Goal: Information Seeking & Learning: Learn about a topic

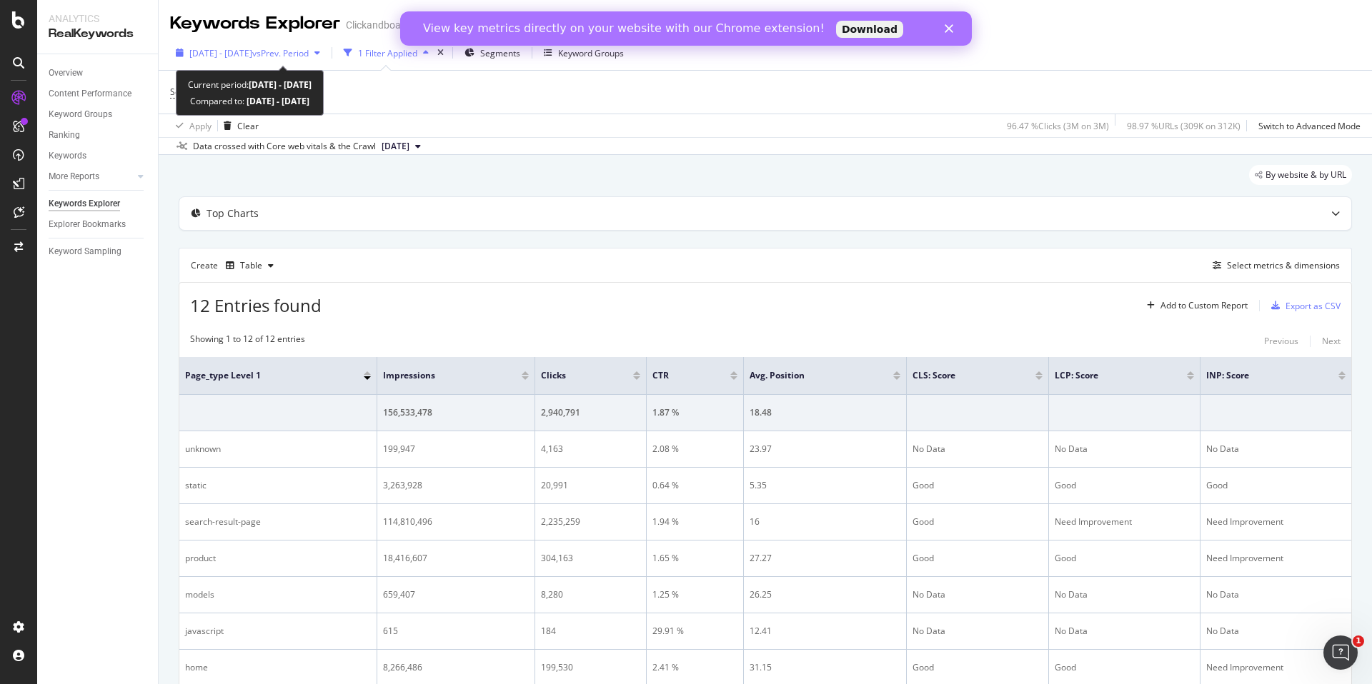
click at [309, 57] on span "vs Prev. Period" at bounding box center [280, 53] width 56 height 12
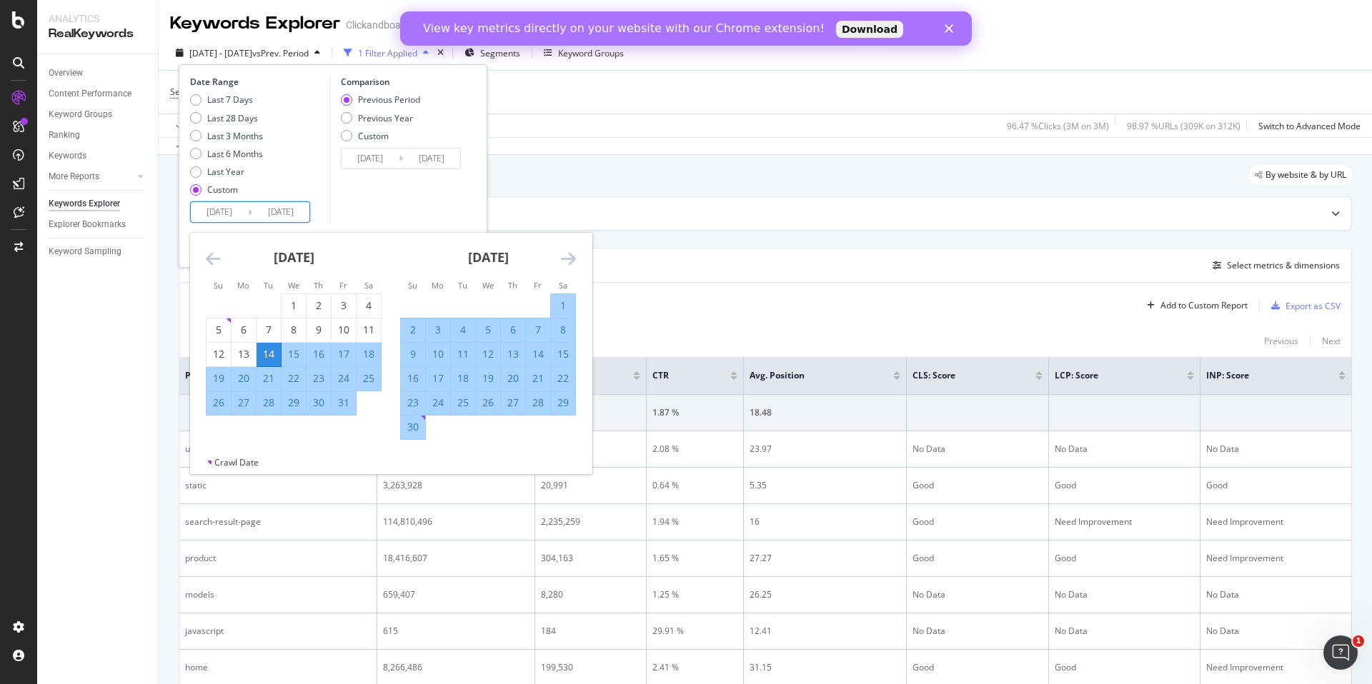
click at [226, 213] on input "[DATE]" at bounding box center [219, 212] width 57 height 20
click at [569, 257] on icon "Move forward to switch to the next month." at bounding box center [568, 258] width 15 height 17
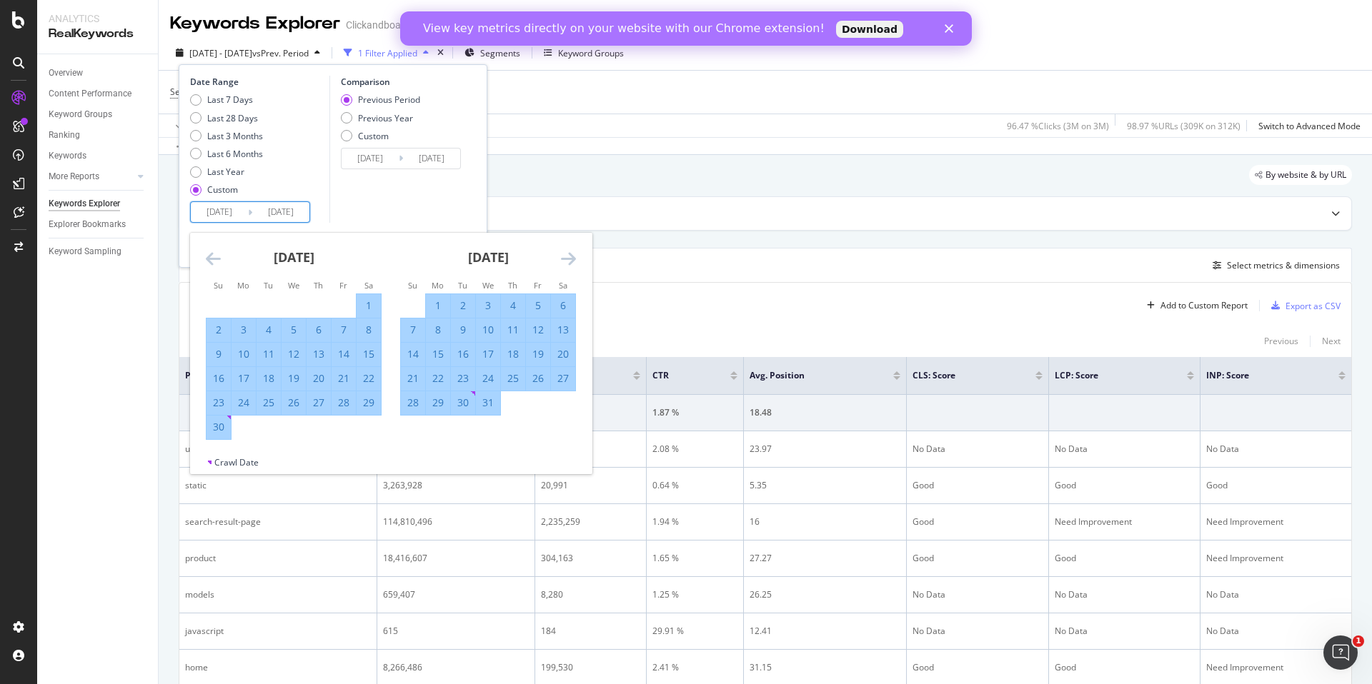
click at [569, 257] on icon "Move forward to switch to the next month." at bounding box center [568, 258] width 15 height 17
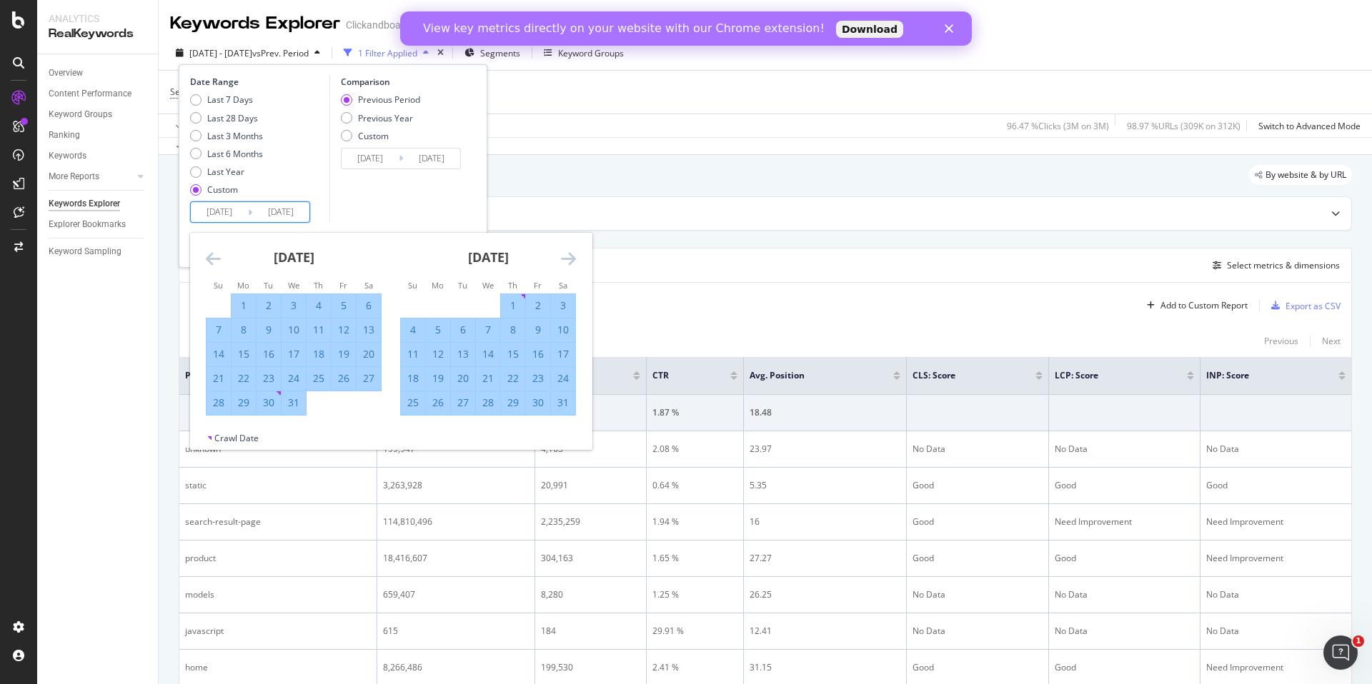
click at [569, 257] on icon "Move forward to switch to the next month." at bounding box center [568, 258] width 15 height 17
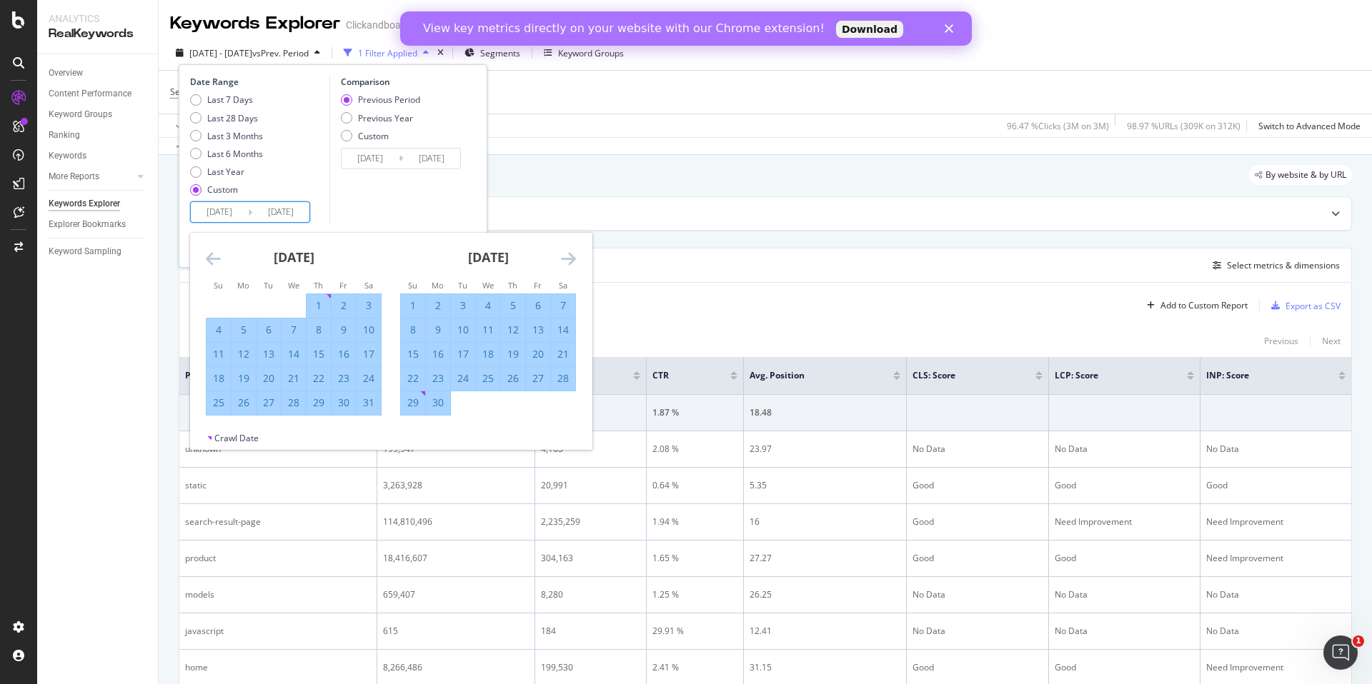
click at [569, 257] on icon "Move forward to switch to the next month." at bounding box center [568, 258] width 15 height 17
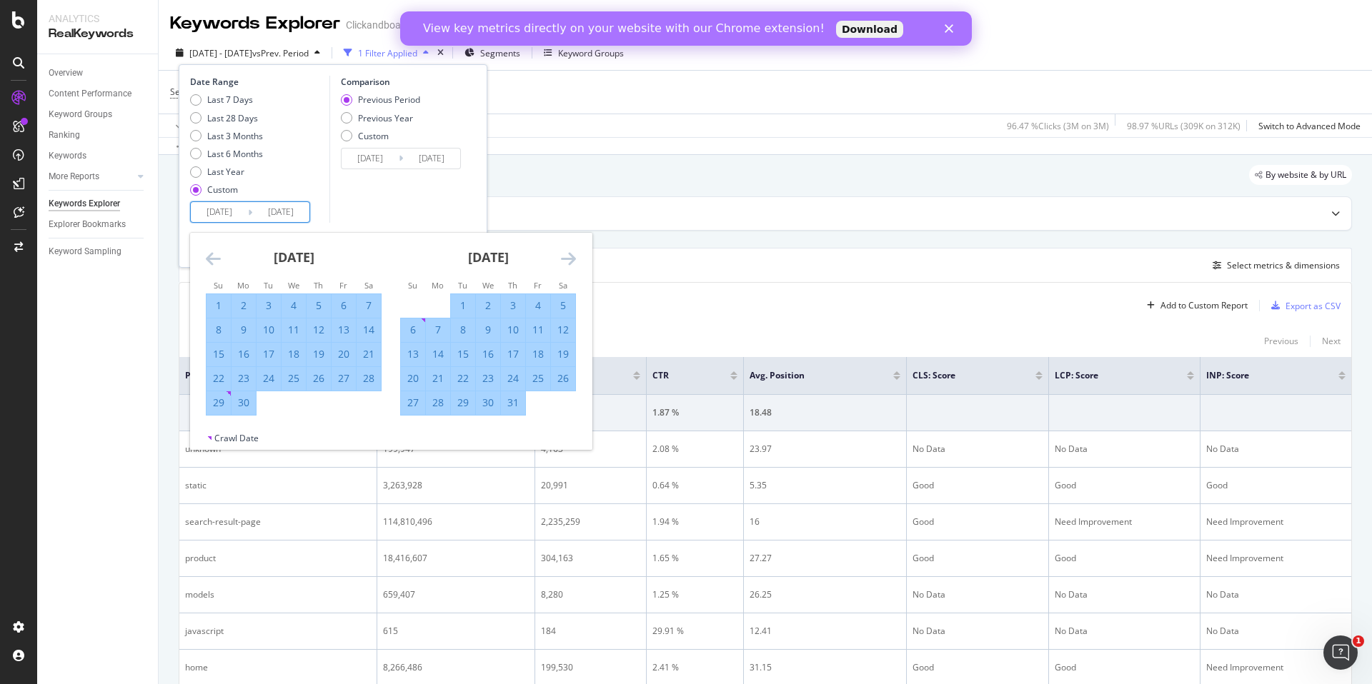
click at [569, 257] on icon "Move forward to switch to the next month." at bounding box center [568, 258] width 15 height 17
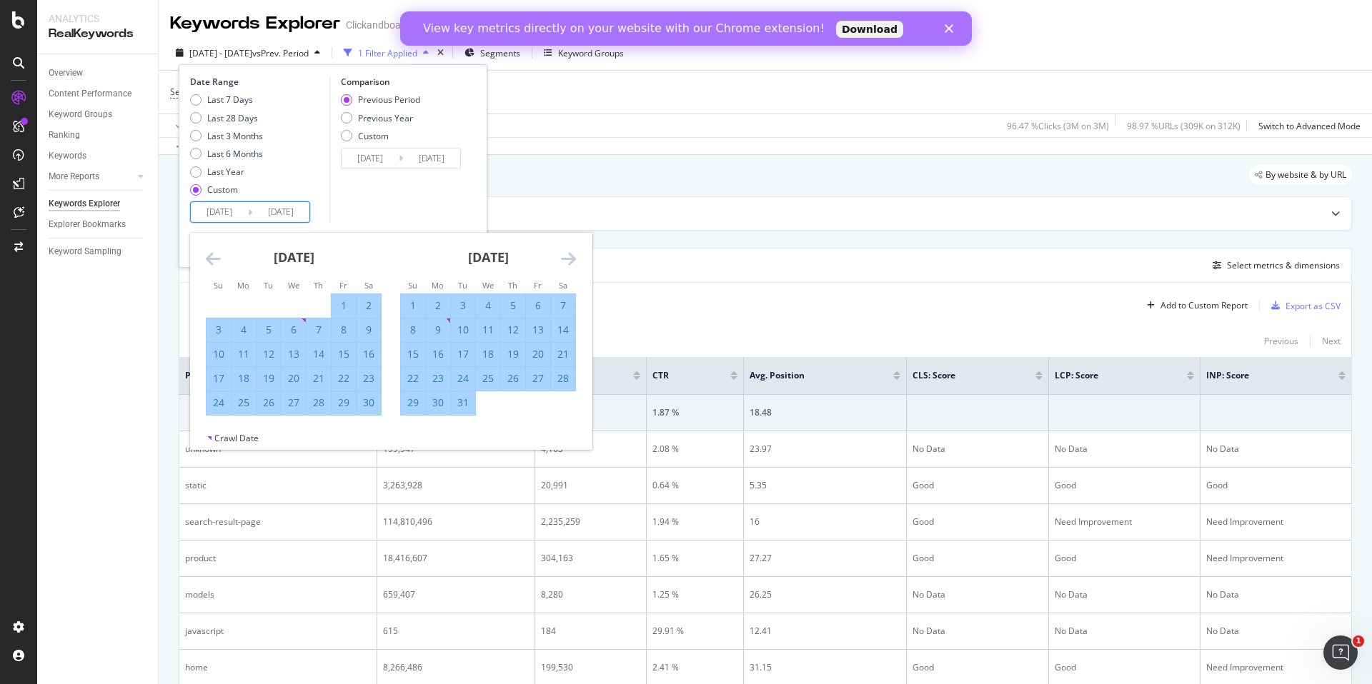
click at [569, 257] on icon "Move forward to switch to the next month." at bounding box center [568, 258] width 15 height 17
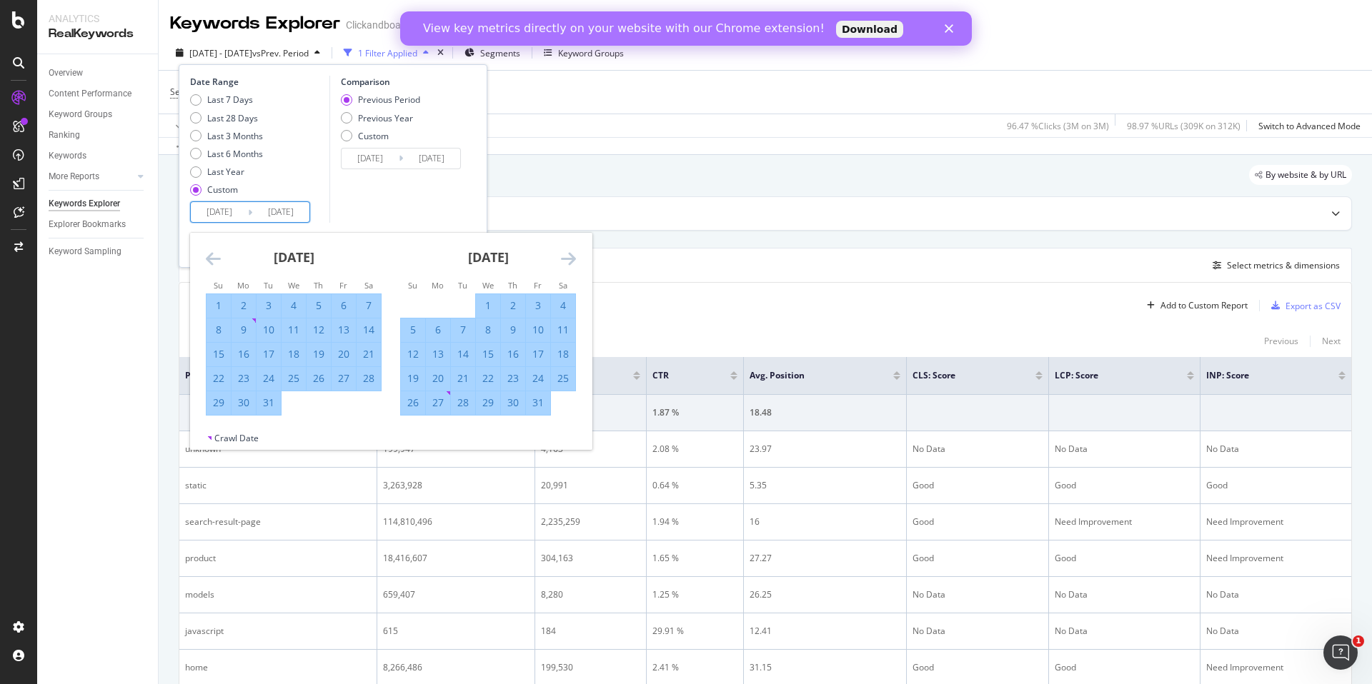
click at [569, 257] on icon "Move forward to switch to the next month." at bounding box center [568, 258] width 15 height 17
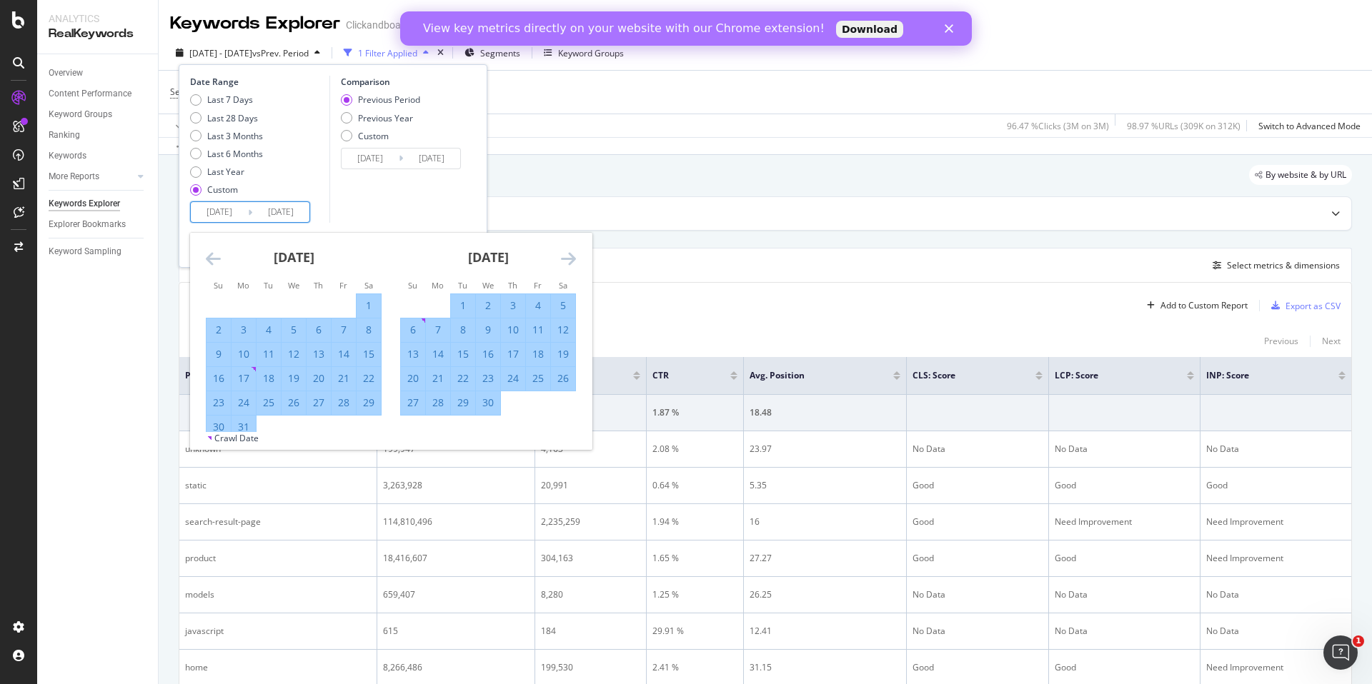
click at [569, 257] on icon "Move forward to switch to the next month." at bounding box center [568, 258] width 15 height 17
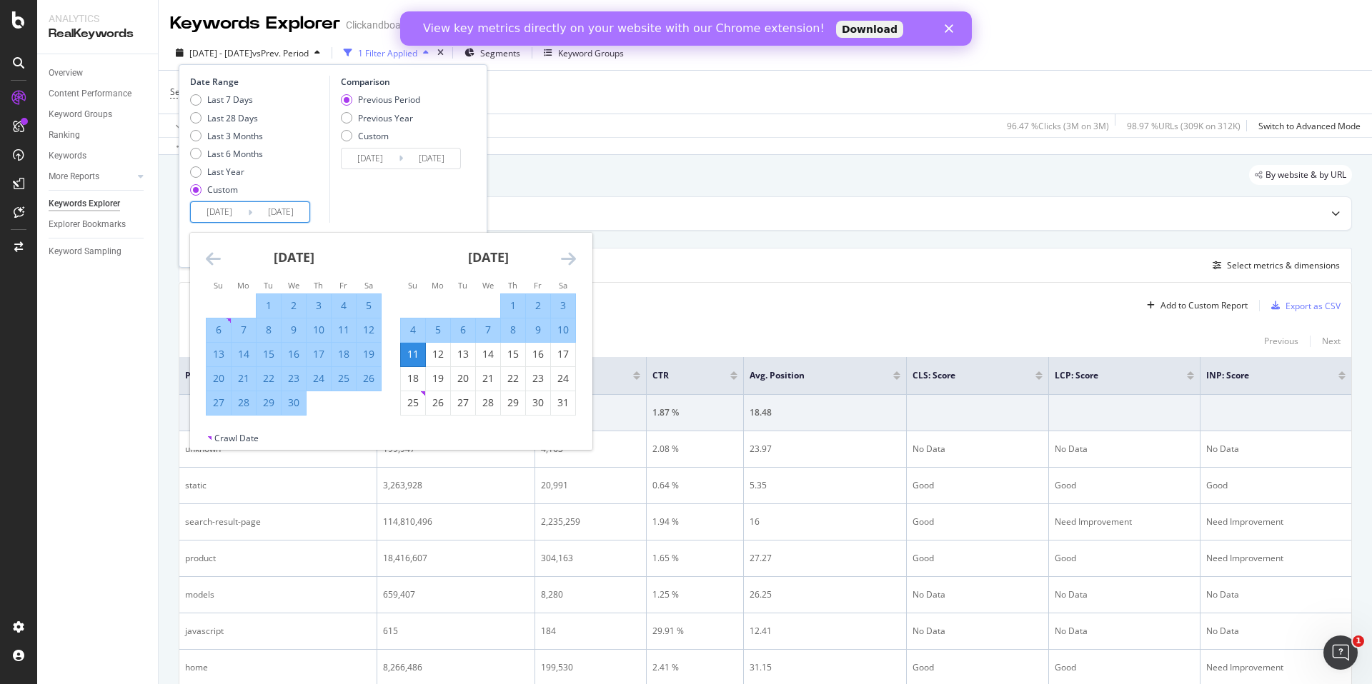
click at [569, 257] on icon "Move forward to switch to the next month." at bounding box center [568, 258] width 15 height 17
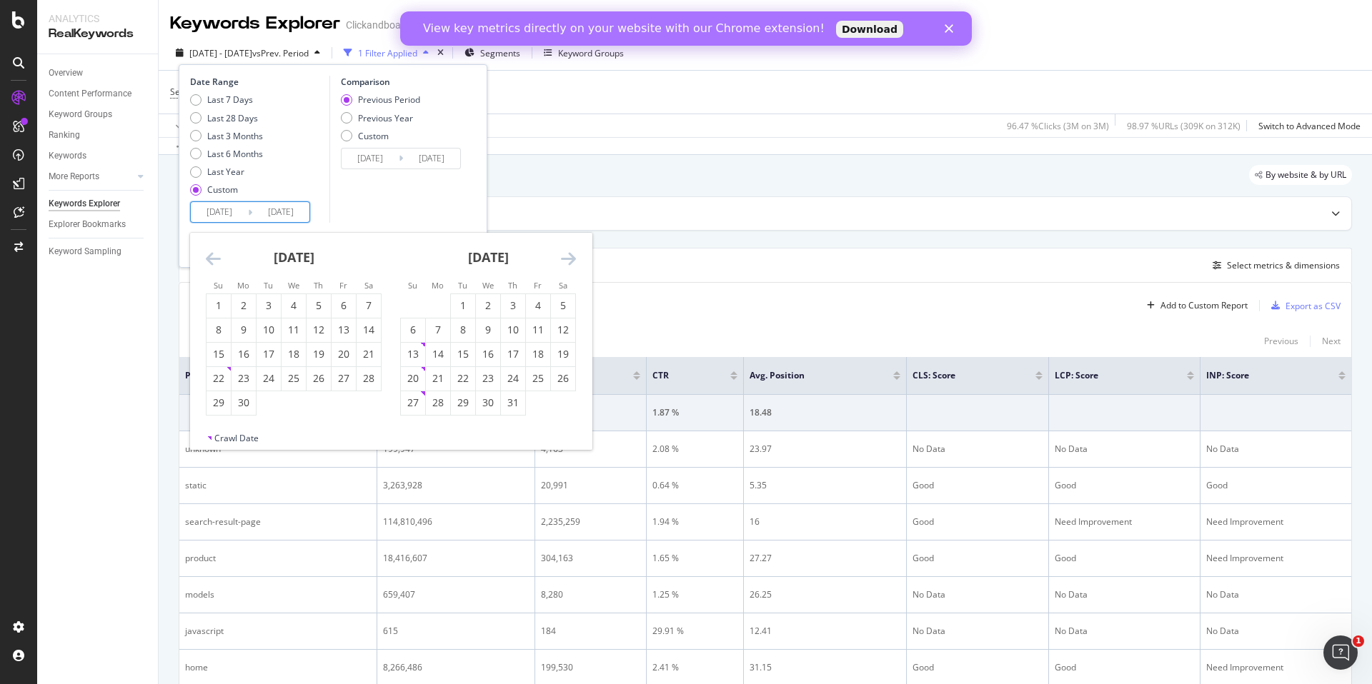
click at [569, 257] on icon "Move forward to switch to the next month." at bounding box center [568, 258] width 15 height 17
click at [274, 306] on div "1" at bounding box center [268, 306] width 24 height 14
type input "[DATE]"
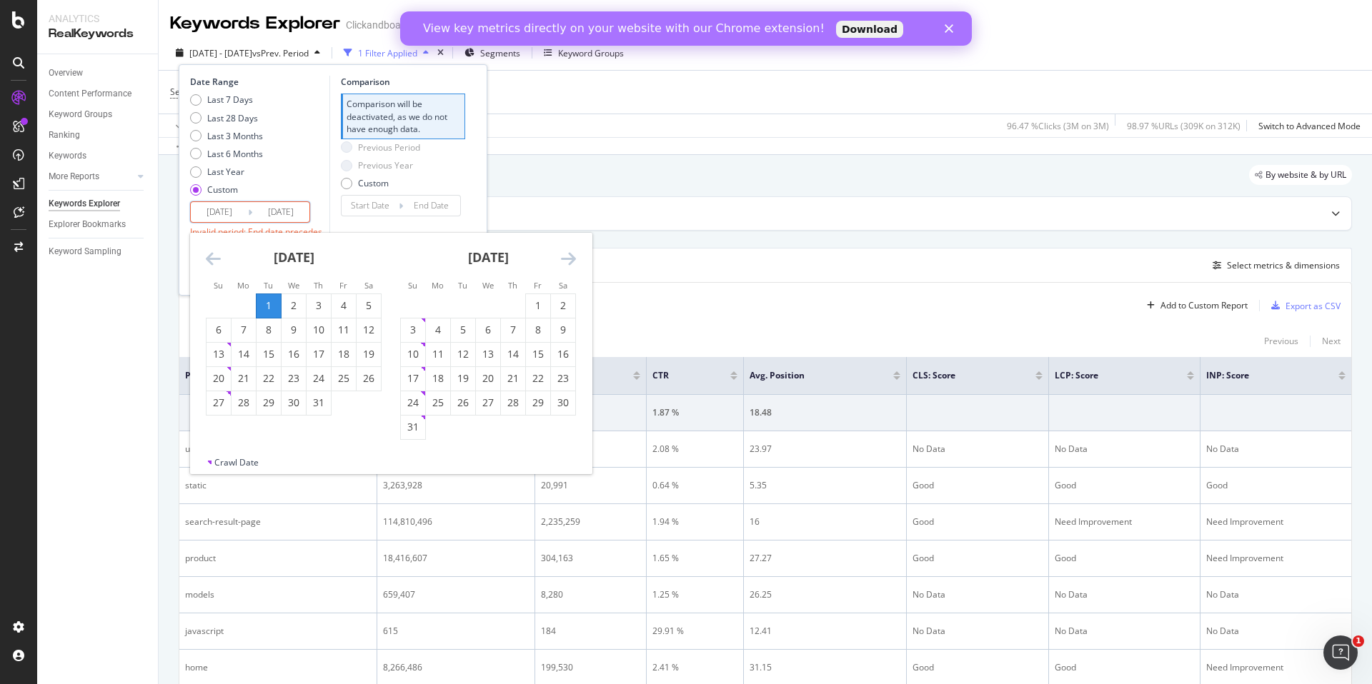
click at [205, 211] on input "[DATE]" at bounding box center [219, 212] width 57 height 20
click at [190, 154] on div "Last 6 Months" at bounding box center [195, 153] width 11 height 11
type input "[DATE]"
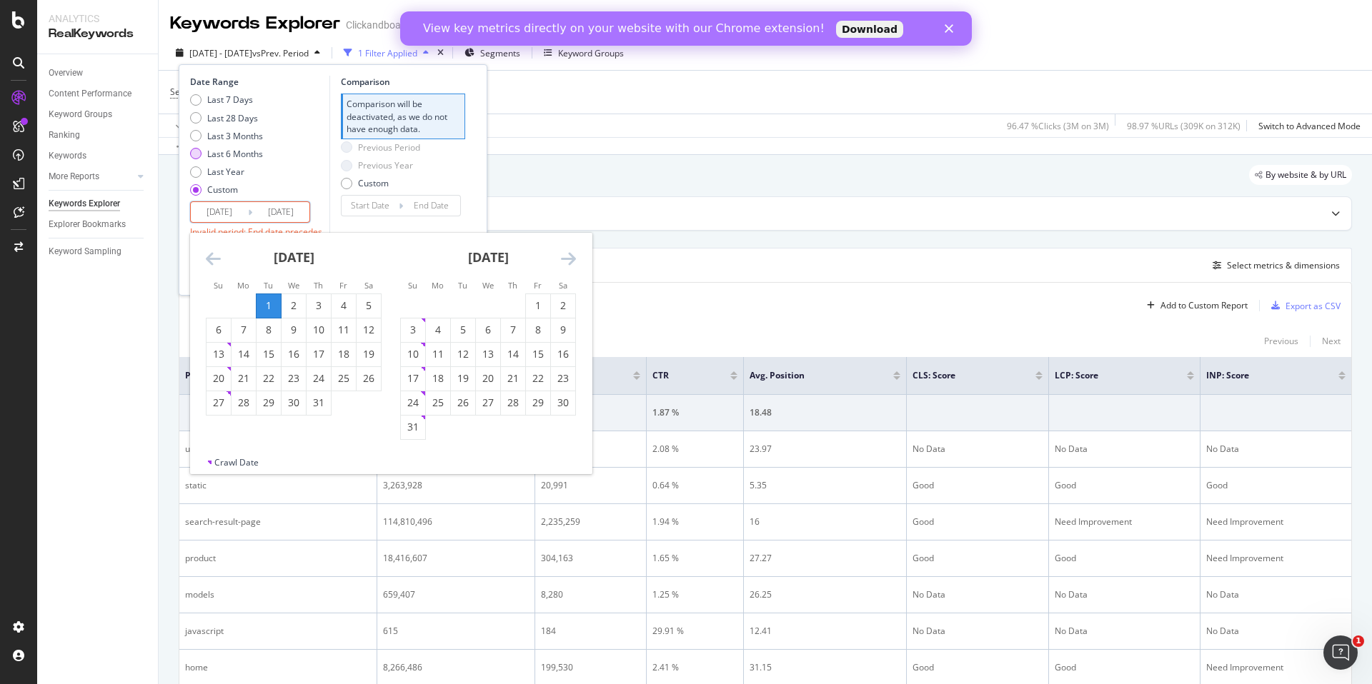
type input "[DATE]"
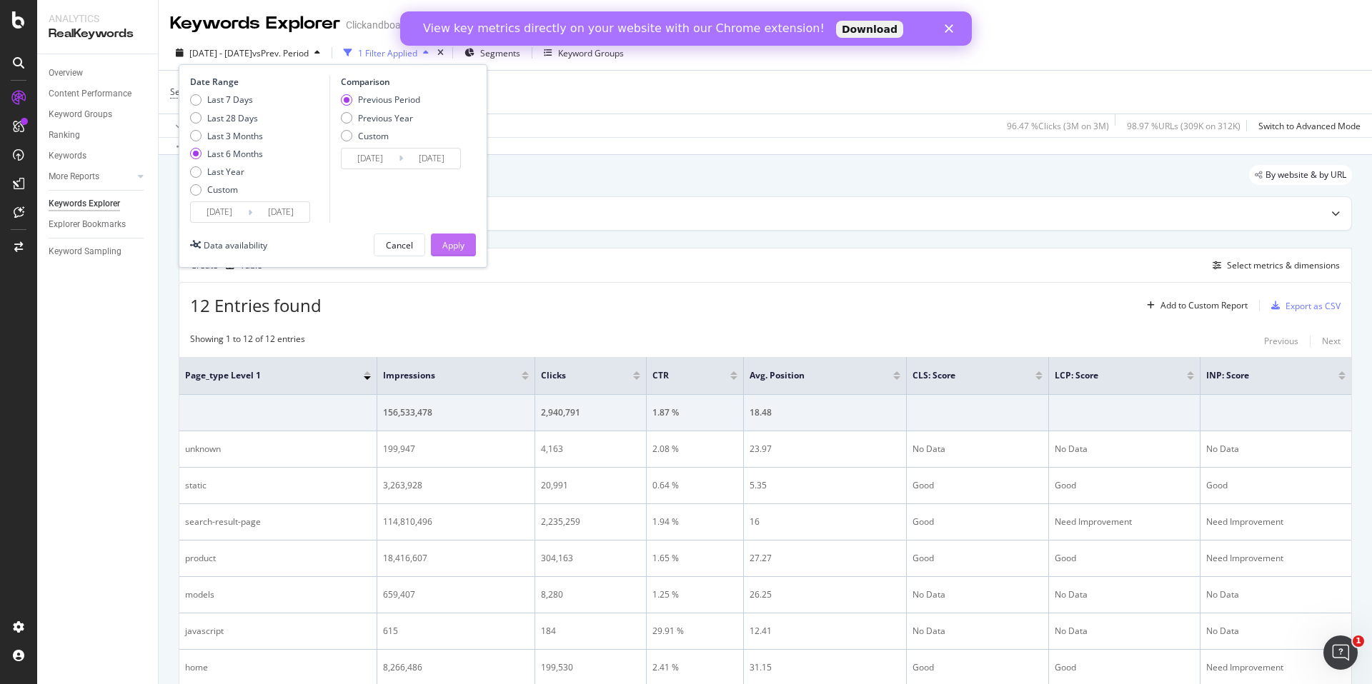
click at [448, 239] on div "Apply" at bounding box center [453, 245] width 22 height 12
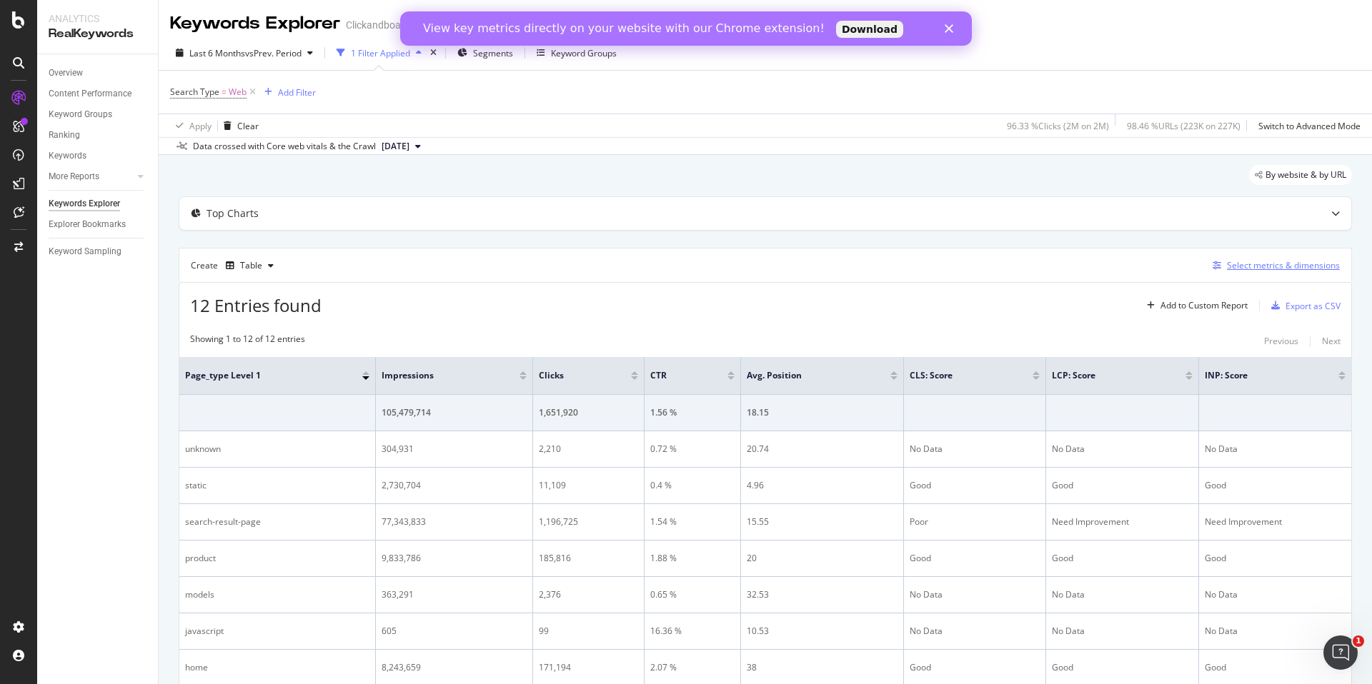
click at [769, 266] on div "Select metrics & dimensions" at bounding box center [1283, 265] width 113 height 12
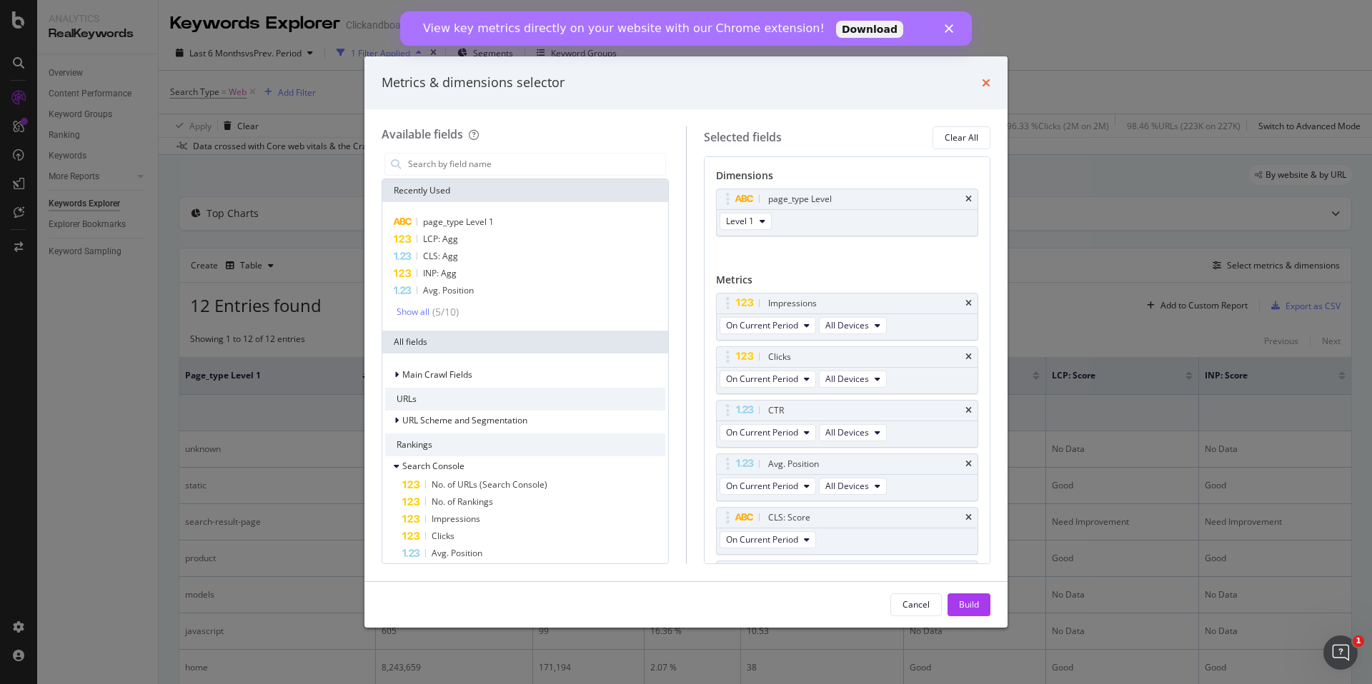
click at [769, 79] on icon "times" at bounding box center [986, 82] width 9 height 11
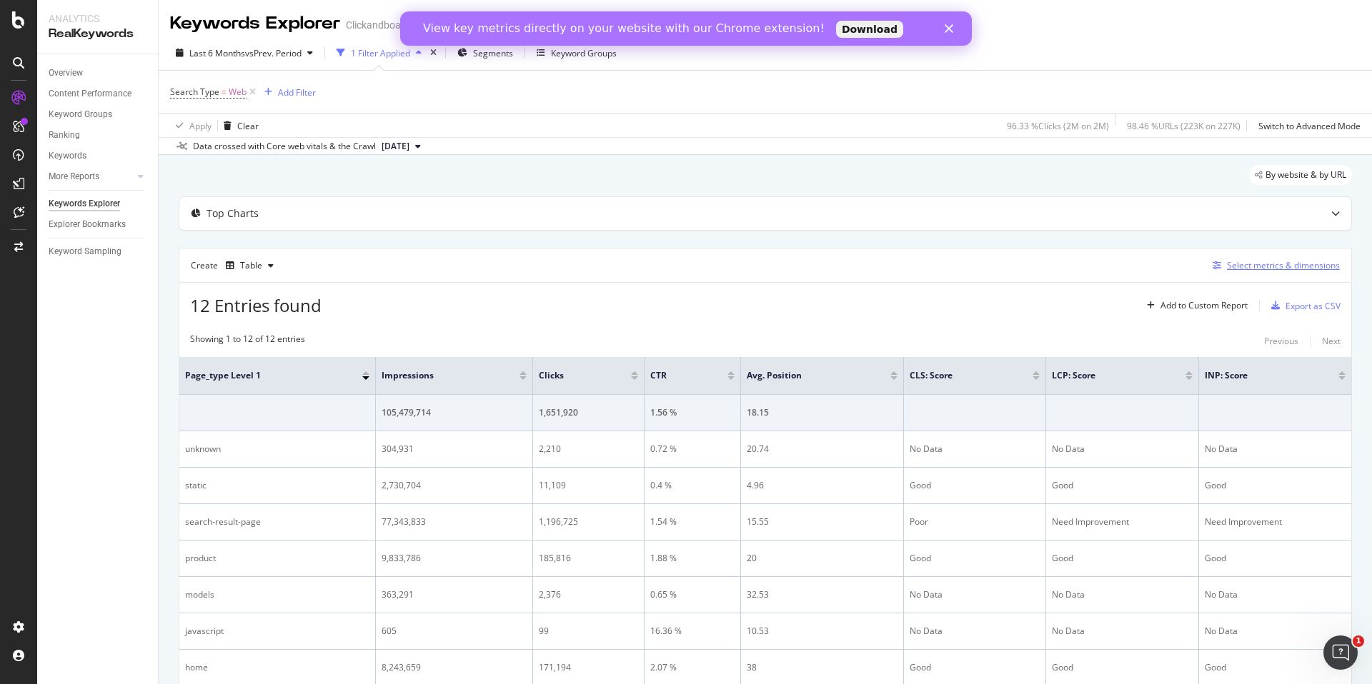
click at [769, 264] on div "Select metrics & dimensions" at bounding box center [1283, 265] width 113 height 12
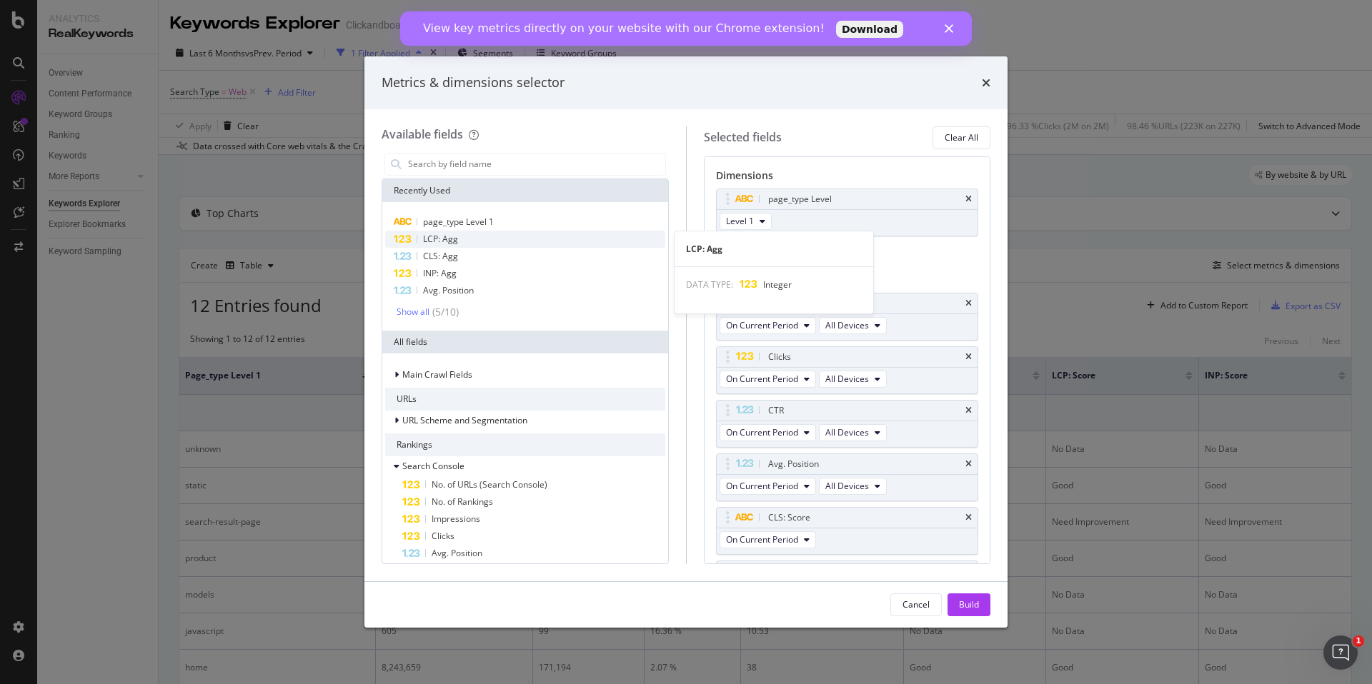
click at [484, 244] on div "LCP: Agg" at bounding box center [525, 239] width 280 height 17
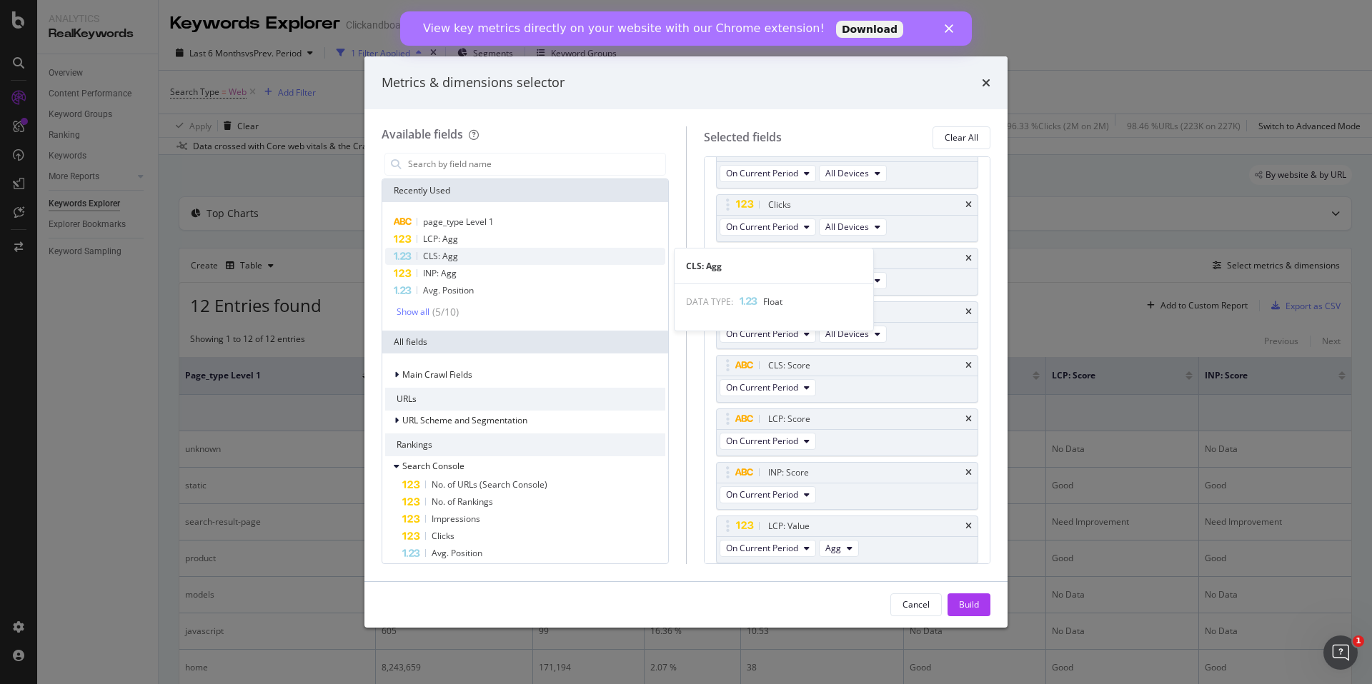
click at [481, 259] on div "CLS: Agg" at bounding box center [525, 256] width 280 height 17
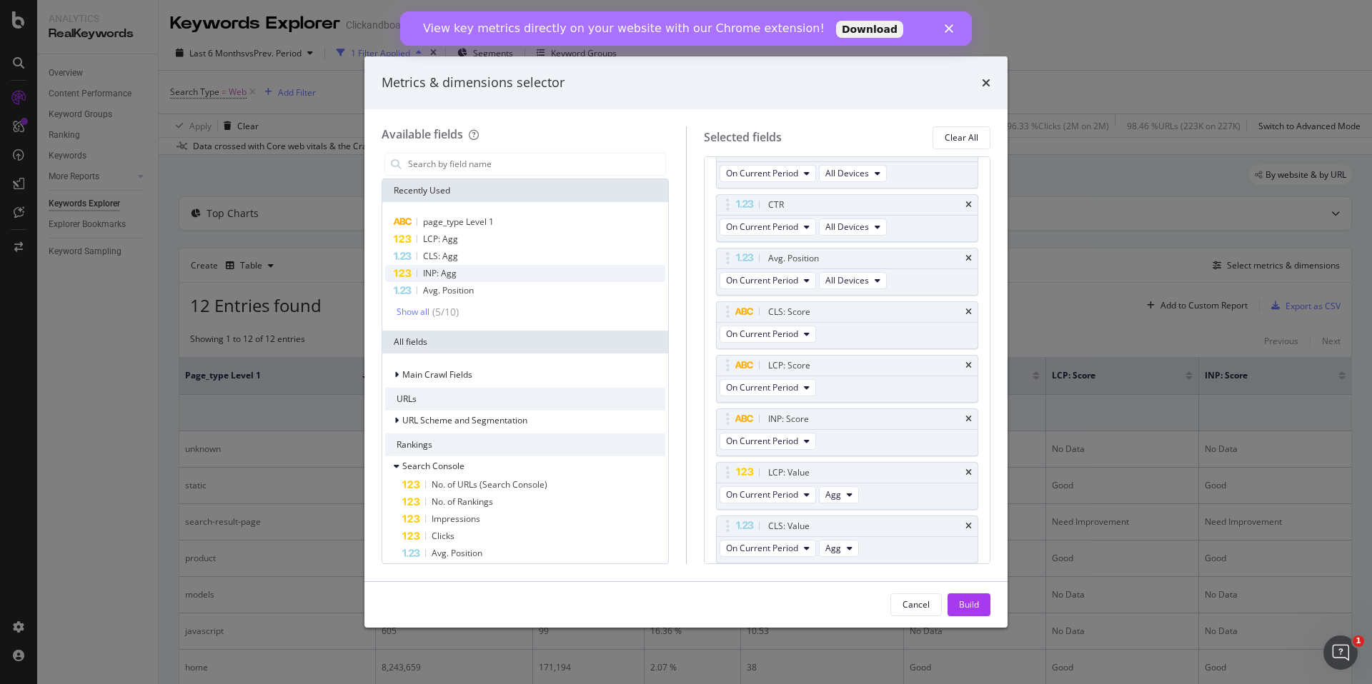
click at [481, 271] on div "INP: Agg" at bounding box center [525, 273] width 280 height 17
click at [769, 364] on icon "times" at bounding box center [968, 365] width 6 height 9
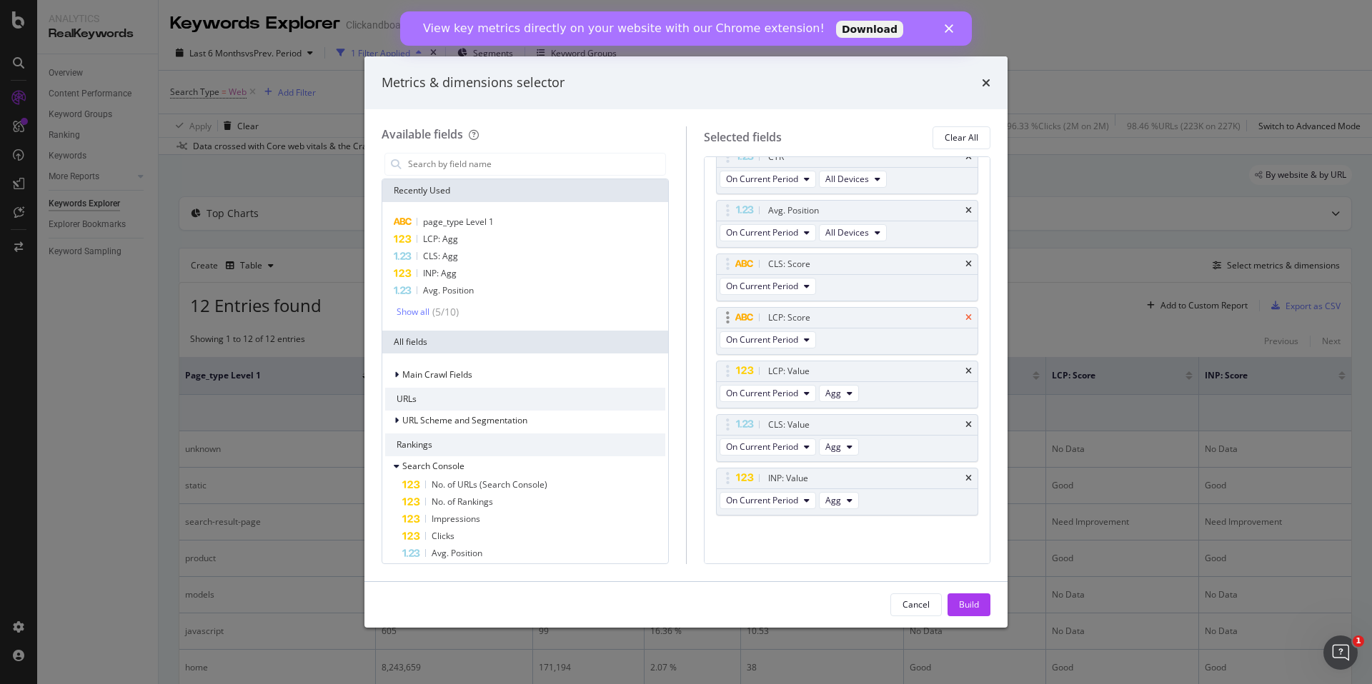
click at [769, 319] on icon "times" at bounding box center [968, 318] width 6 height 9
click at [769, 318] on icon "times" at bounding box center [968, 318] width 6 height 9
click at [769, 526] on div "Build" at bounding box center [969, 605] width 20 height 12
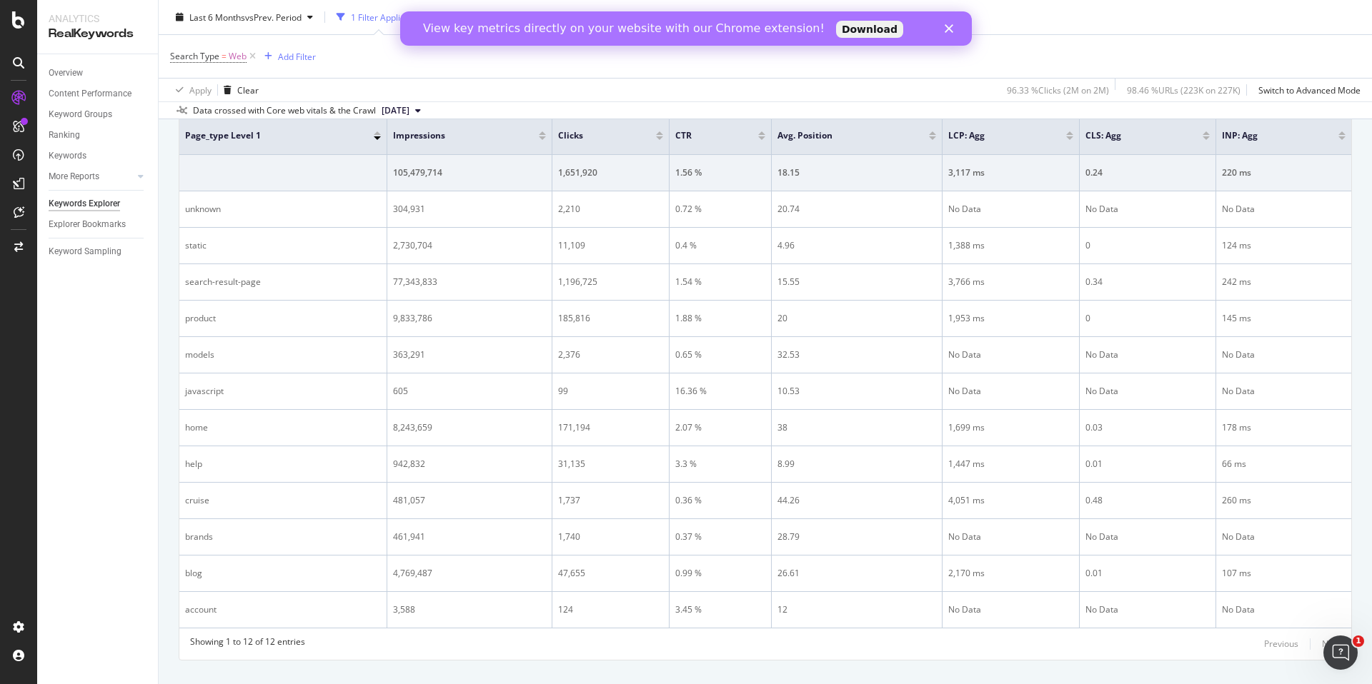
scroll to position [251, 0]
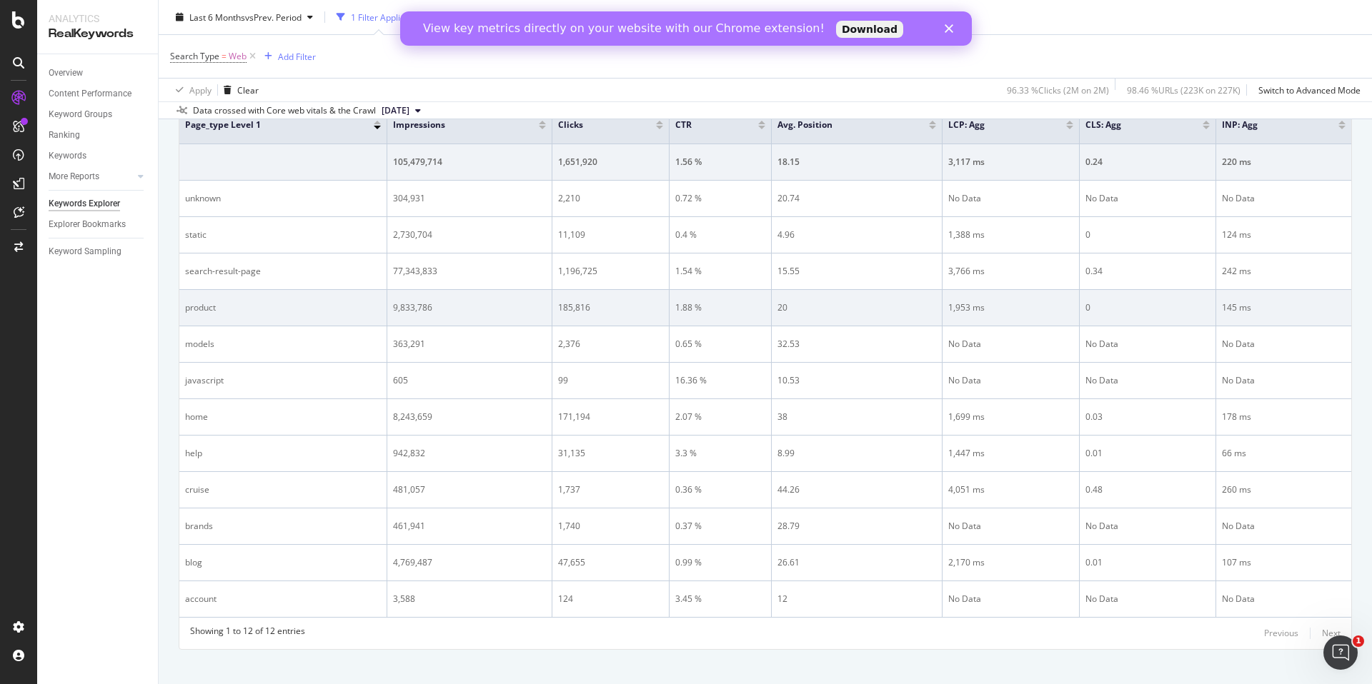
click at [769, 303] on div "20" at bounding box center [856, 307] width 159 height 13
